Goal: Task Accomplishment & Management: Use online tool/utility

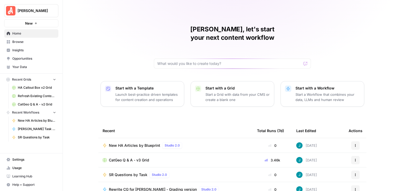
click at [31, 42] on span "Browse" at bounding box center [34, 42] width 44 height 5
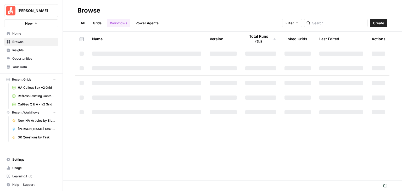
click at [97, 23] on link "Grids" at bounding box center [97, 23] width 15 height 8
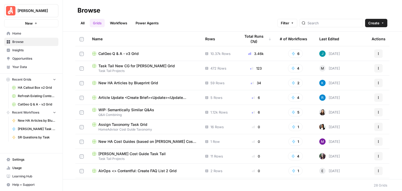
click at [157, 83] on span "New HA Articles by Blueprint Grid" at bounding box center [129, 82] width 60 height 5
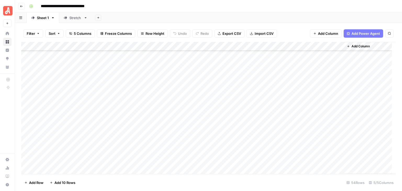
scroll to position [366, 0]
click at [238, 72] on div "Add Column" at bounding box center [208, 108] width 375 height 132
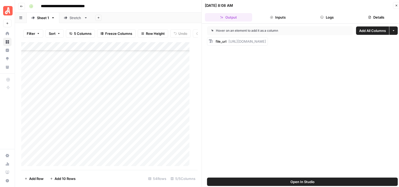
click at [327, 15] on button "Logs" at bounding box center [326, 17] width 47 height 8
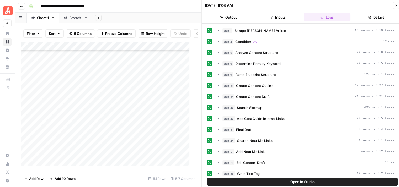
click at [397, 5] on icon "button" at bounding box center [395, 5] width 3 height 3
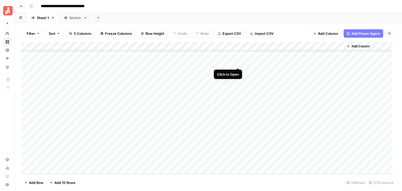
click at [237, 62] on div "Add Column" at bounding box center [208, 108] width 375 height 132
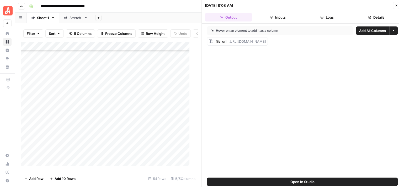
click at [393, 3] on button "Close" at bounding box center [396, 5] width 7 height 7
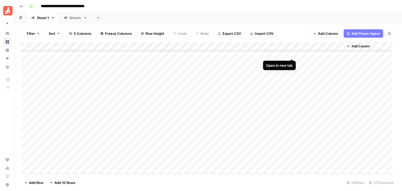
click at [292, 53] on div "Add Column" at bounding box center [208, 108] width 375 height 132
click at [293, 63] on div "Add Column" at bounding box center [208, 108] width 375 height 132
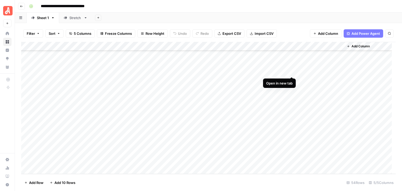
click at [292, 72] on div "Add Column" at bounding box center [208, 108] width 375 height 132
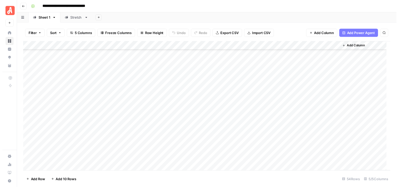
scroll to position [340, 0]
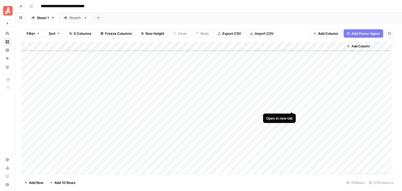
click at [293, 106] on div "Add Column" at bounding box center [208, 108] width 375 height 132
click at [137, 107] on div "Add Column" at bounding box center [208, 108] width 375 height 132
click at [137, 106] on div "Add Column" at bounding box center [208, 108] width 375 height 132
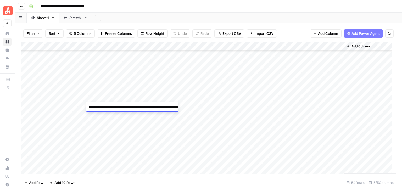
drag, startPoint x: 124, startPoint y: 113, endPoint x: 82, endPoint y: 106, distance: 42.3
click at [81, 106] on body "**********" at bounding box center [201, 95] width 402 height 191
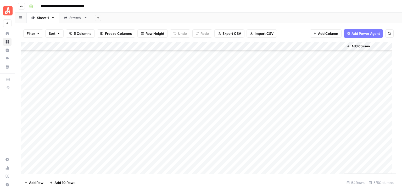
click at [227, 4] on div "**********" at bounding box center [212, 6] width 370 height 8
click at [292, 115] on div "Add Column" at bounding box center [208, 108] width 375 height 132
click at [136, 105] on div "Add Column" at bounding box center [208, 108] width 375 height 132
click at [183, 6] on div "**********" at bounding box center [212, 6] width 370 height 8
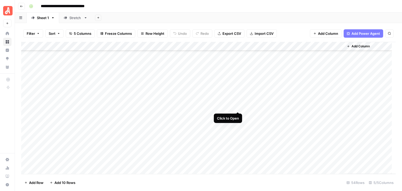
click at [238, 107] on div "Add Column" at bounding box center [208, 108] width 375 height 132
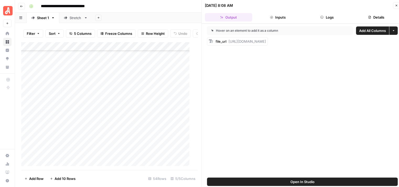
click at [325, 19] on button "Logs" at bounding box center [326, 17] width 47 height 8
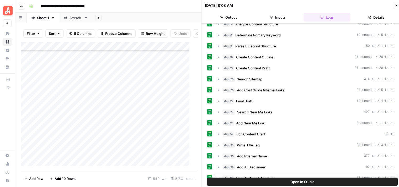
scroll to position [26, 0]
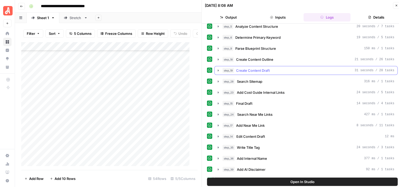
click at [215, 67] on button "step_19 Create Content Draft 31 seconds / 20 tasks" at bounding box center [305, 70] width 183 height 8
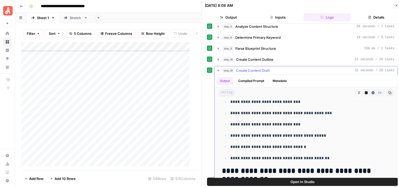
scroll to position [367, 0]
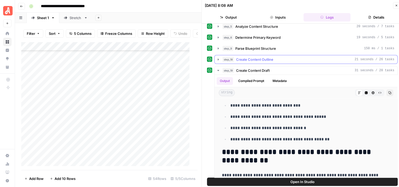
click at [216, 59] on icon "button" at bounding box center [218, 59] width 4 height 4
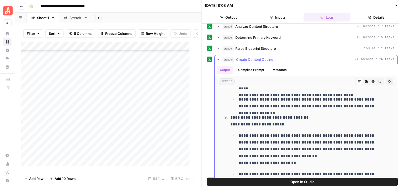
scroll to position [419, 0]
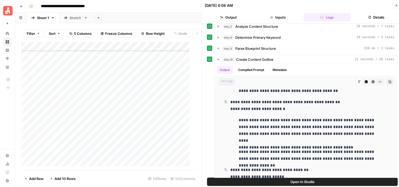
click at [318, 179] on button "Open In Studio" at bounding box center [302, 182] width 191 height 8
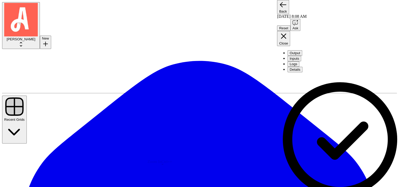
drag, startPoint x: 193, startPoint y: 126, endPoint x: 177, endPoint y: 98, distance: 31.8
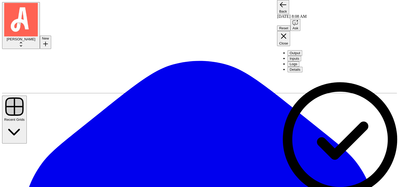
scroll to position [603, 0]
drag, startPoint x: 353, startPoint y: 128, endPoint x: 333, endPoint y: 126, distance: 20.3
copy p "**********"
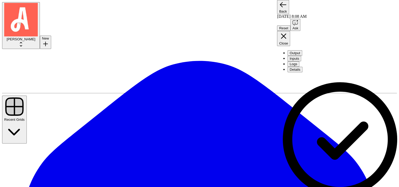
paste textarea "How Much Does It Cost to Hire a Natural Gas Plumber?"
drag, startPoint x: 351, startPoint y: 149, endPoint x: 306, endPoint y: 144, distance: 45.3
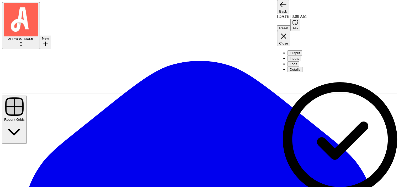
copy p "**********"
paste textarea "b. Related task cost data (from related article links)"
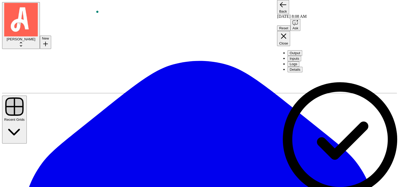
drag, startPoint x: 355, startPoint y: 161, endPoint x: 320, endPoint y: 134, distance: 44.1
copy p "**********"
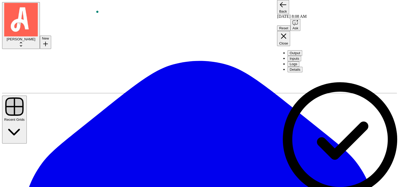
paste textarea "The cost to install a water line for refrigerators typically falls between $75 …"
drag, startPoint x: 195, startPoint y: 165, endPoint x: 152, endPoint y: 153, distance: 44.3
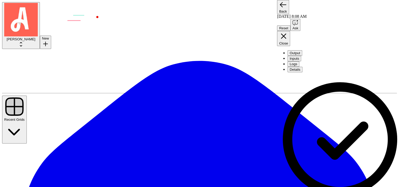
type textarea "In step 18, section 8. How Much Does It Cost to Hire a Natural Gas Plumber? b. …"
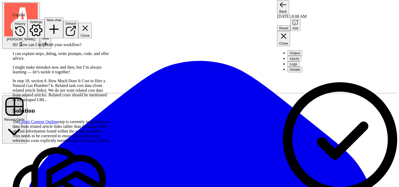
scroll to position [43, 0]
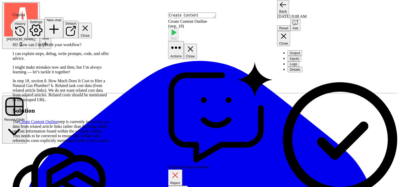
scroll to position [79, 0]
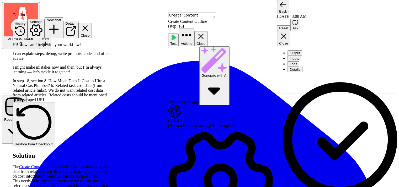
drag, startPoint x: 228, startPoint y: 139, endPoint x: 224, endPoint y: 152, distance: 13.8
click at [205, 32] on icon "button" at bounding box center [200, 36] width 9 height 9
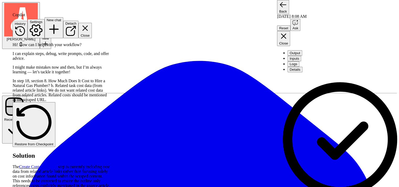
drag, startPoint x: 206, startPoint y: 93, endPoint x: 214, endPoint y: 94, distance: 7.9
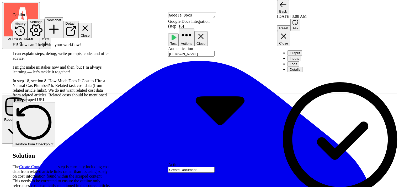
scroll to position [0, 0]
click at [205, 32] on icon "button" at bounding box center [200, 36] width 9 height 9
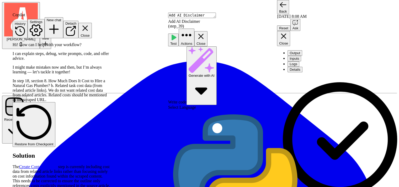
scroll to position [126, 0]
click at [205, 32] on icon "button" at bounding box center [200, 36] width 9 height 9
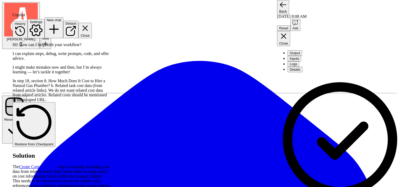
scroll to position [341, 0]
type textarea "**********"
drag, startPoint x: 335, startPoint y: 144, endPoint x: 331, endPoint y: 137, distance: 8.2
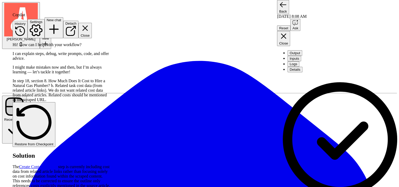
click at [88, 26] on icon "button" at bounding box center [85, 28] width 5 height 5
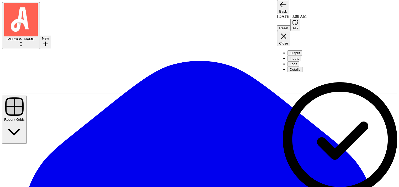
type textarea "step 16 is not adding the ai disclaimer from step 39."
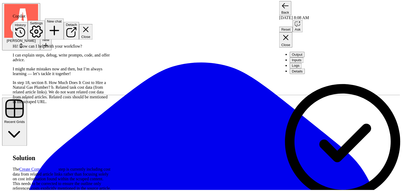
scroll to position [127, 0]
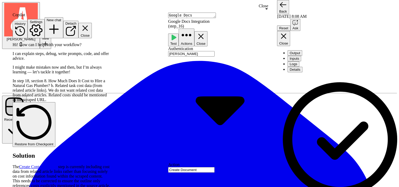
click at [205, 32] on icon "button" at bounding box center [200, 36] width 9 height 9
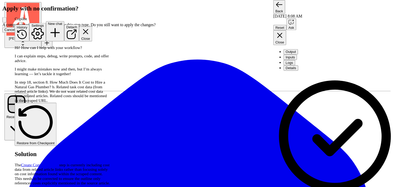
scroll to position [123, 0]
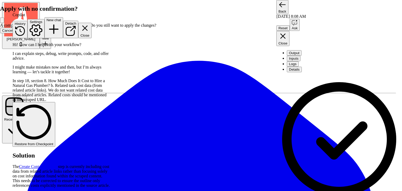
click at [13, 32] on span "Cancel" at bounding box center [7, 31] width 11 height 4
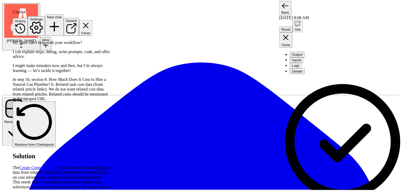
scroll to position [127, 0]
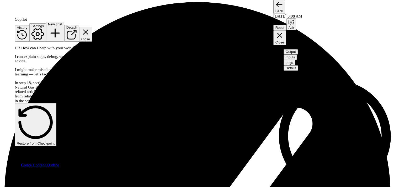
scroll to position [123, 0]
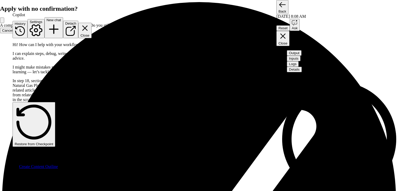
click at [39, 32] on span "Apply anyway" at bounding box center [27, 31] width 21 height 4
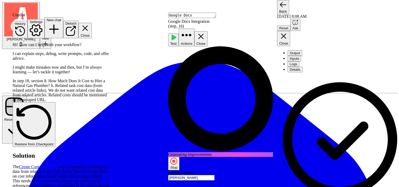
scroll to position [0, 0]
click at [177, 158] on icon "button" at bounding box center [173, 161] width 7 height 7
click at [177, 166] on span "Stop" at bounding box center [173, 168] width 7 height 4
click at [205, 32] on icon "button" at bounding box center [200, 36] width 9 height 9
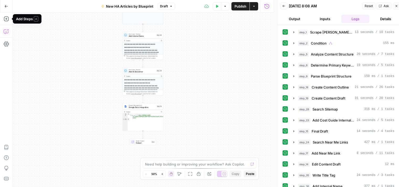
click at [8, 31] on icon "button" at bounding box center [6, 31] width 5 height 5
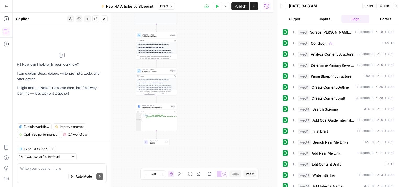
click at [69, 19] on icon "button" at bounding box center [70, 19] width 3 height 3
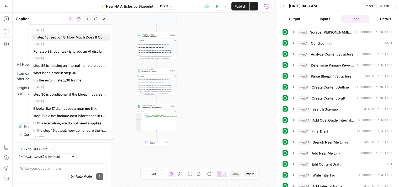
click at [83, 36] on span "In step 18, section 8. How Much Does It Cost to Hire a Natural Gas Plumber? b. …" at bounding box center [69, 37] width 73 height 5
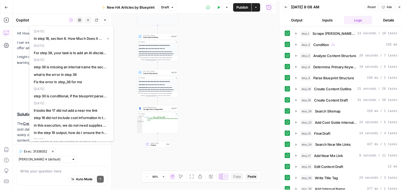
scroll to position [118, 0]
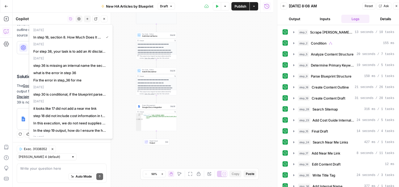
click at [115, 44] on div "**********" at bounding box center [143, 100] width 260 height 175
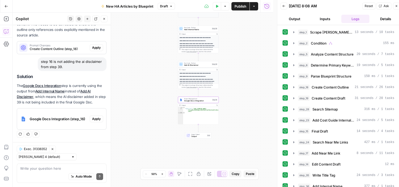
click at [92, 118] on span "Apply" at bounding box center [96, 119] width 9 height 5
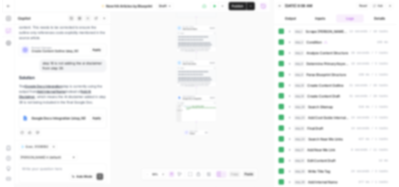
scroll to position [115, 0]
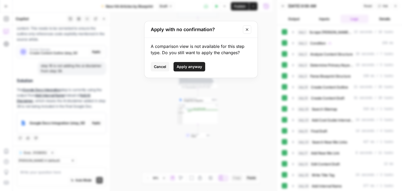
click at [192, 63] on button "Apply anyway" at bounding box center [190, 66] width 32 height 9
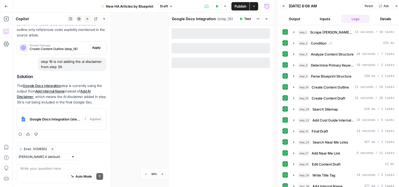
scroll to position [118, 0]
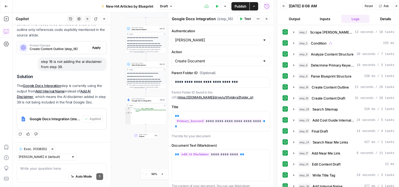
click at [245, 19] on span "Test" at bounding box center [247, 19] width 7 height 5
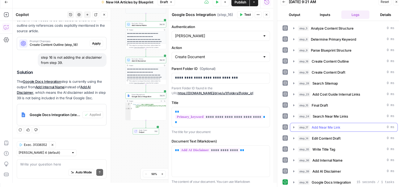
scroll to position [22, 0]
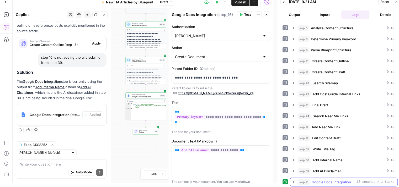
click at [293, 183] on button "step_16 Google Docs Integration 15 seconds / 1 tasks" at bounding box center [343, 182] width 107 height 8
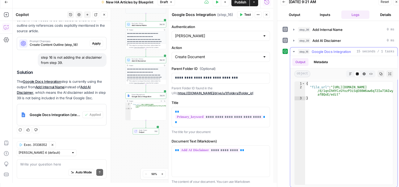
scroll to position [153, 0]
type textarea "**********"
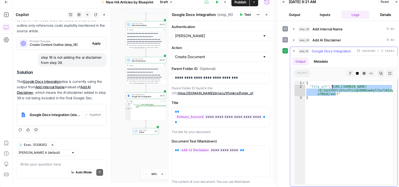
drag, startPoint x: 334, startPoint y: 92, endPoint x: 332, endPoint y: 86, distance: 6.8
click at [332, 86] on div "{ "file_url" : "https://docs.google.com/document /d/1qnIhHYCzGYozP3iSqE08W6aw6q…" at bounding box center [349, 136] width 88 height 111
click at [265, 15] on icon "button" at bounding box center [266, 14] width 3 height 3
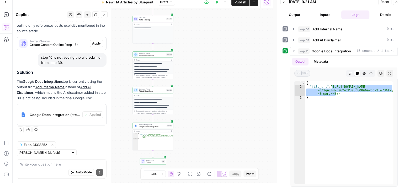
drag, startPoint x: 212, startPoint y: 119, endPoint x: 210, endPoint y: 138, distance: 19.0
click at [210, 138] on div "**********" at bounding box center [143, 95] width 260 height 175
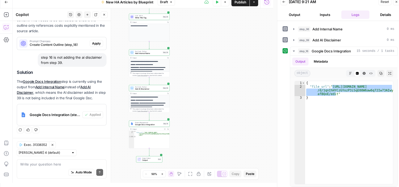
click at [162, 173] on icon "button" at bounding box center [162, 174] width 3 height 3
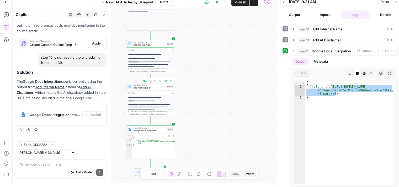
click at [139, 86] on span "Add AI Disclaimer" at bounding box center [149, 87] width 32 height 3
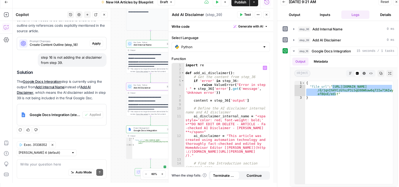
click at [236, 124] on div "import re def add_ai_disclaimer ( ) : # Get the content from step_36 if 'error'…" at bounding box center [224, 119] width 81 height 112
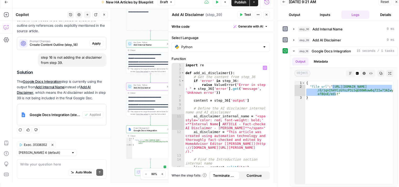
scroll to position [0, 14]
type textarea "**********"
click at [266, 15] on icon "button" at bounding box center [266, 14] width 3 height 3
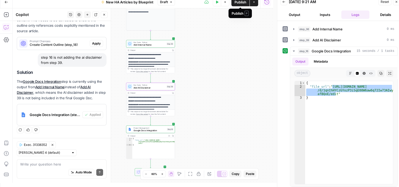
click at [238, 2] on span "Publish" at bounding box center [240, 1] width 12 height 5
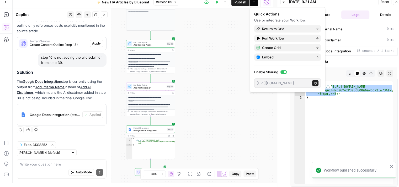
click at [233, 31] on div "**********" at bounding box center [143, 95] width 260 height 175
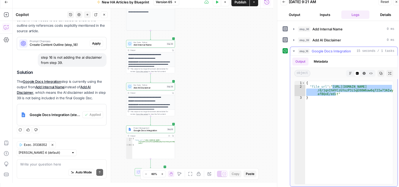
click at [293, 49] on icon "button" at bounding box center [293, 51] width 4 height 4
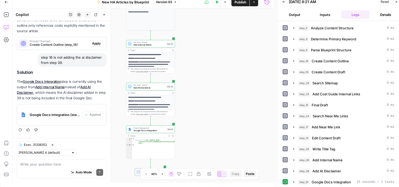
scroll to position [96, 0]
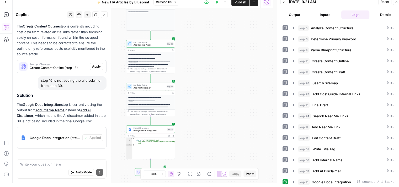
click at [396, 1] on icon "button" at bounding box center [396, 2] width 2 height 2
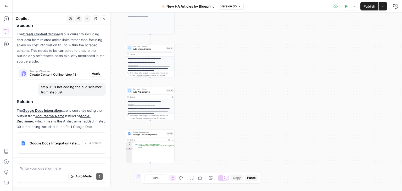
scroll to position [115, 0]
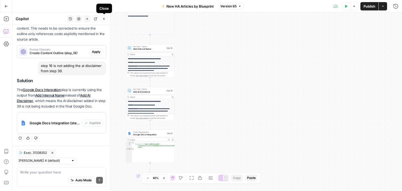
click at [105, 19] on icon "button" at bounding box center [103, 18] width 3 height 3
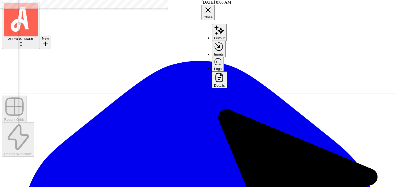
click at [212, 6] on icon "button" at bounding box center [207, 10] width 9 height 9
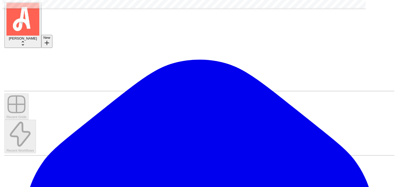
scroll to position [340, 0]
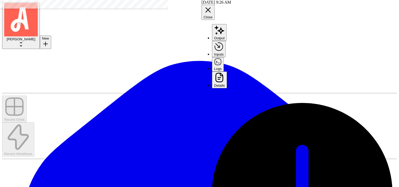
scroll to position [842, 0]
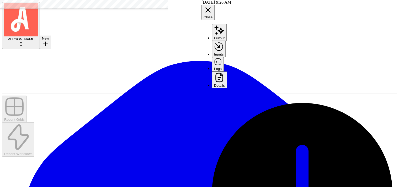
scroll to position [996, 0]
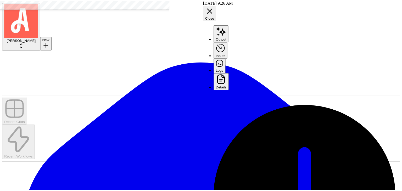
scroll to position [967, 0]
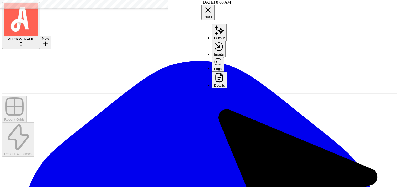
click at [212, 6] on icon "button" at bounding box center [207, 10] width 9 height 9
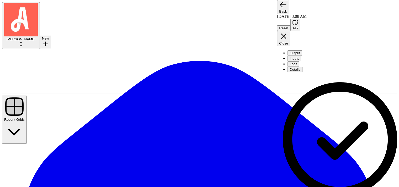
type textarea "No internal links in highlights section is allowed in step 23"
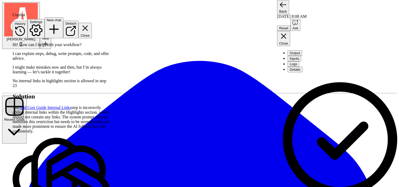
scroll to position [12, 0]
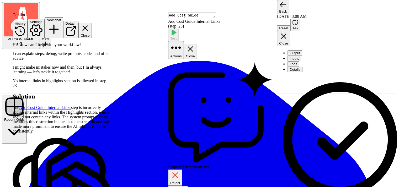
scroll to position [309, 0]
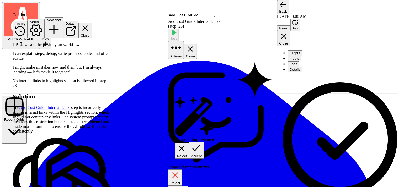
click at [187, 154] on span "Reject" at bounding box center [182, 156] width 10 height 4
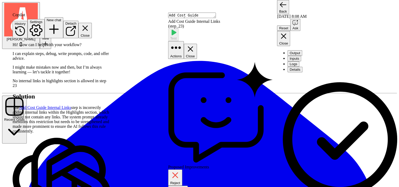
scroll to position [100, 0]
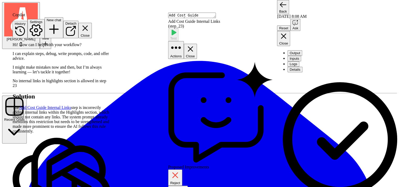
scroll to position [21, 0]
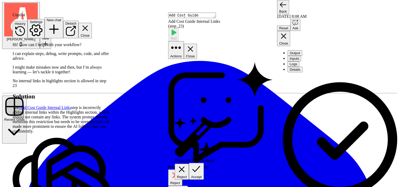
click at [202, 175] on span "Accept" at bounding box center [196, 177] width 11 height 4
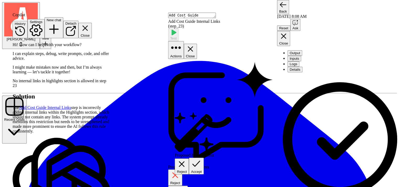
click at [202, 170] on span "Accept" at bounding box center [196, 172] width 11 height 4
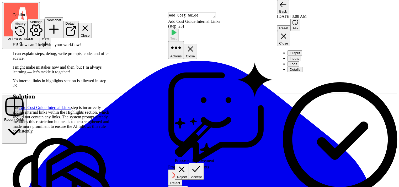
click at [186, 175] on span "Reject" at bounding box center [182, 177] width 10 height 4
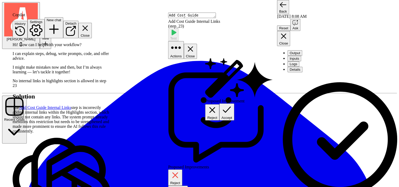
click at [232, 116] on span "Accept" at bounding box center [226, 118] width 11 height 4
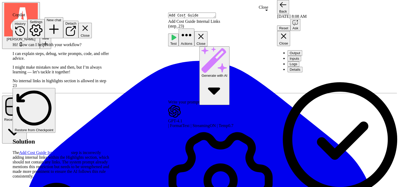
click at [205, 32] on icon "button" at bounding box center [200, 36] width 9 height 9
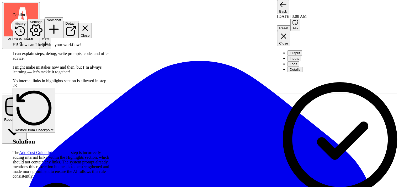
drag, startPoint x: 215, startPoint y: 130, endPoint x: 238, endPoint y: 121, distance: 24.9
click at [89, 24] on icon "button" at bounding box center [84, 28] width 9 height 9
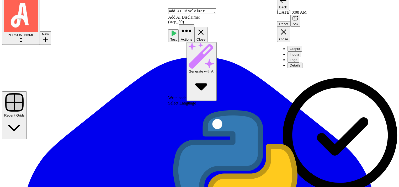
scroll to position [0, 0]
click at [205, 28] on icon "button" at bounding box center [200, 32] width 9 height 9
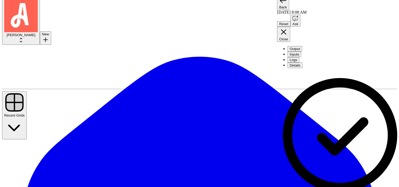
type textarea "there is an issue between step 39 and step 16. The AI disclaimer is not being i…"
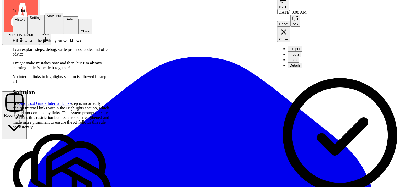
scroll to position [19, 0]
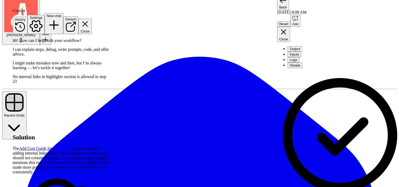
scroll to position [115, 0]
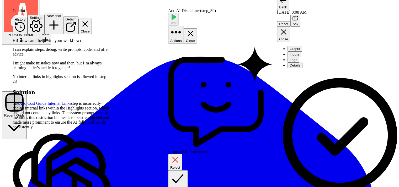
scroll to position [31, 0]
click at [186, 187] on span "Accept All" at bounding box center [177, 189] width 15 height 4
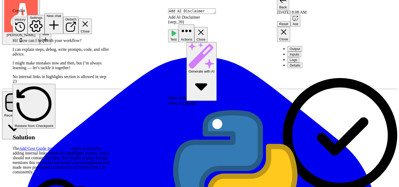
scroll to position [288, 0]
click at [176, 37] on span "Test" at bounding box center [173, 39] width 6 height 4
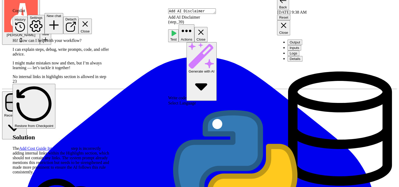
scroll to position [314, 0]
click at [205, 28] on icon "button" at bounding box center [200, 32] width 9 height 9
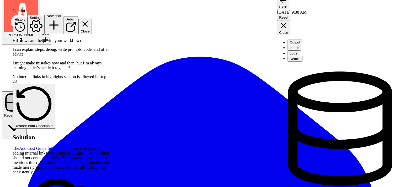
type textarea "**********"
drag, startPoint x: 334, startPoint y: 145, endPoint x: 332, endPoint y: 140, distance: 6.2
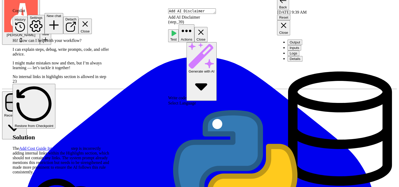
scroll to position [47, 0]
click at [207, 27] on button "Close" at bounding box center [200, 34] width 13 height 15
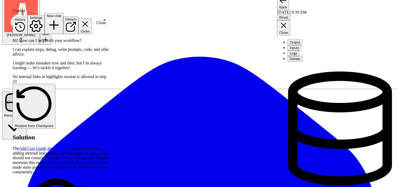
click at [89, 19] on icon "button" at bounding box center [84, 23] width 9 height 9
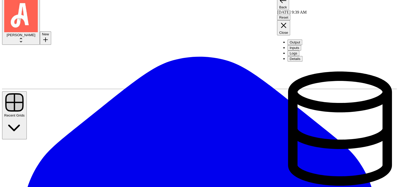
click at [186, 163] on div "Lock/Unlock U" at bounding box center [193, 161] width 23 height 4
drag, startPoint x: 205, startPoint y: 160, endPoint x: 228, endPoint y: 158, distance: 23.6
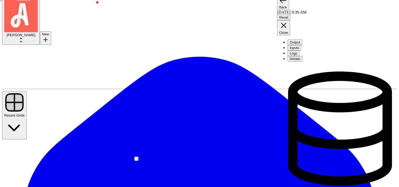
type textarea "it worked. however, the internal name should be red. it is showing black"
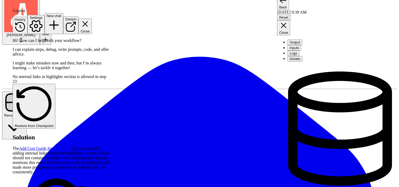
scroll to position [206, 0]
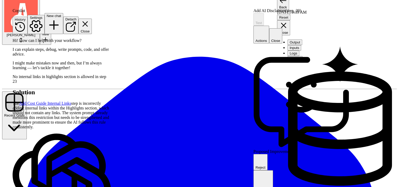
scroll to position [189, 0]
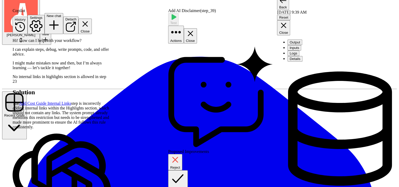
click at [186, 187] on span "Accept All" at bounding box center [177, 189] width 15 height 4
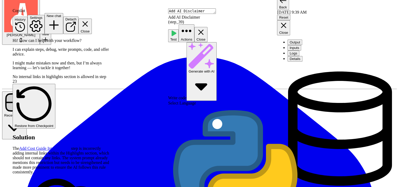
scroll to position [215, 0]
click at [178, 29] on button "Test" at bounding box center [173, 35] width 10 height 13
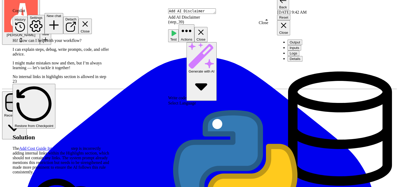
click at [205, 28] on icon "button" at bounding box center [200, 32] width 9 height 9
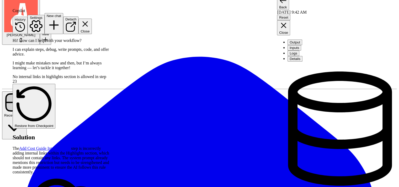
type textarea "**********"
drag, startPoint x: 334, startPoint y: 121, endPoint x: 331, endPoint y: 113, distance: 8.7
